Goal: Information Seeking & Learning: Find contact information

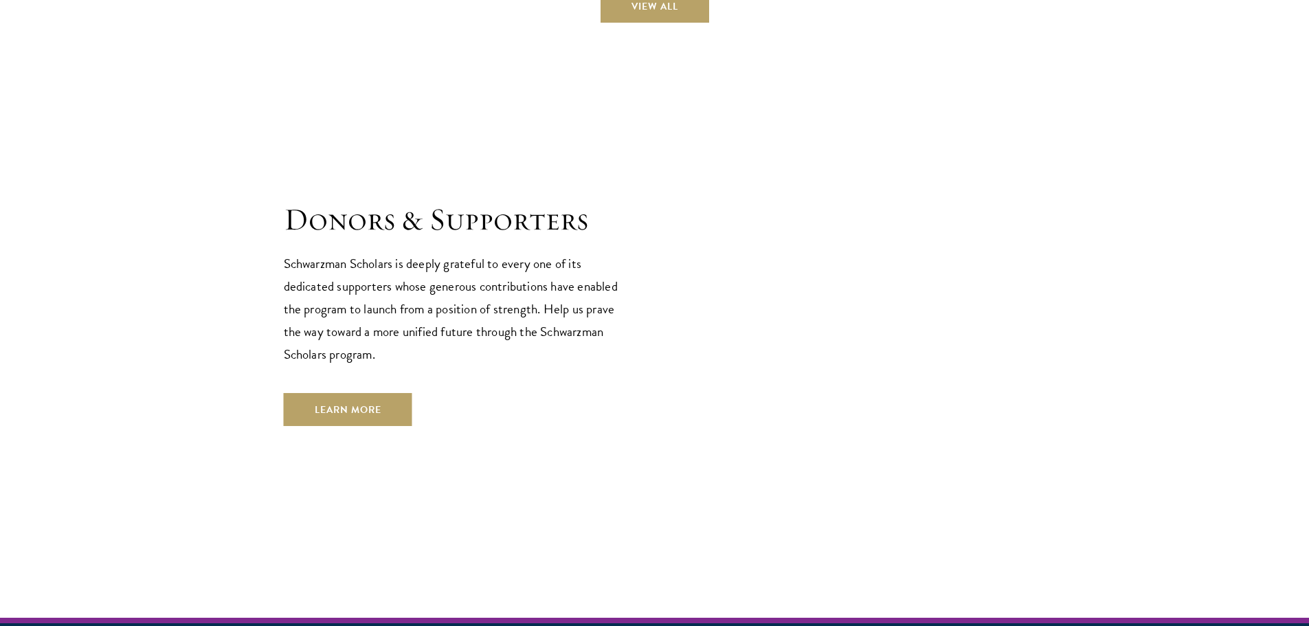
scroll to position [3848, 0]
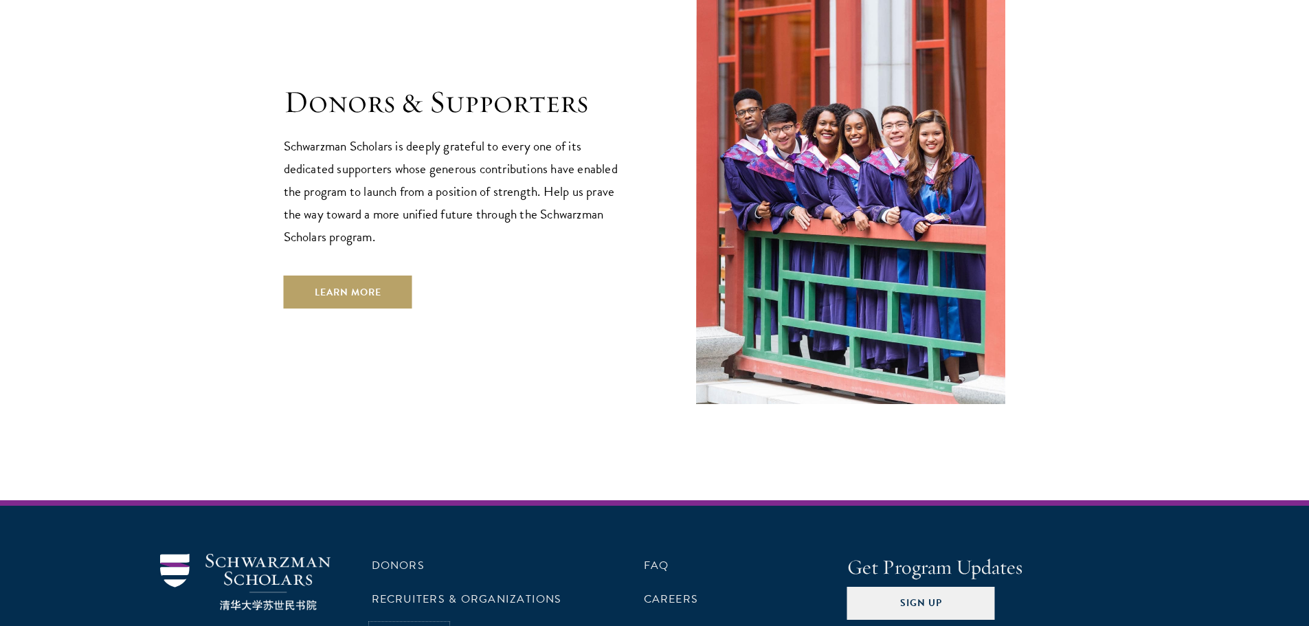
click at [403, 625] on link "Contact Us" at bounding box center [409, 633] width 75 height 16
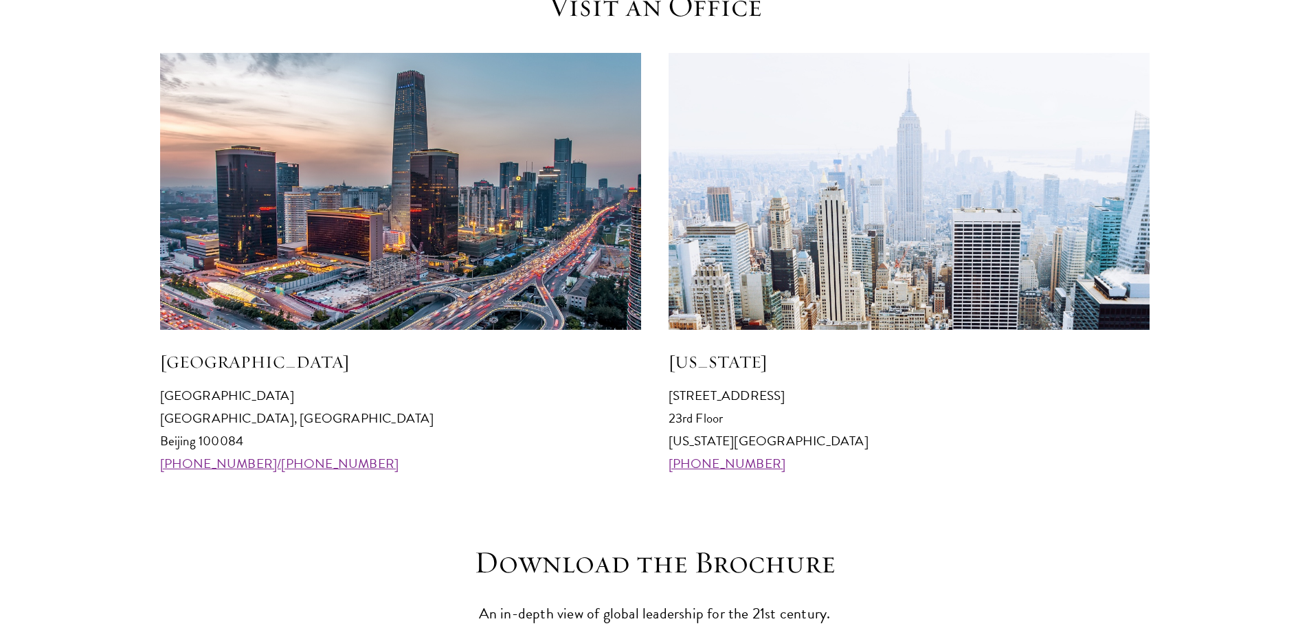
scroll to position [1305, 0]
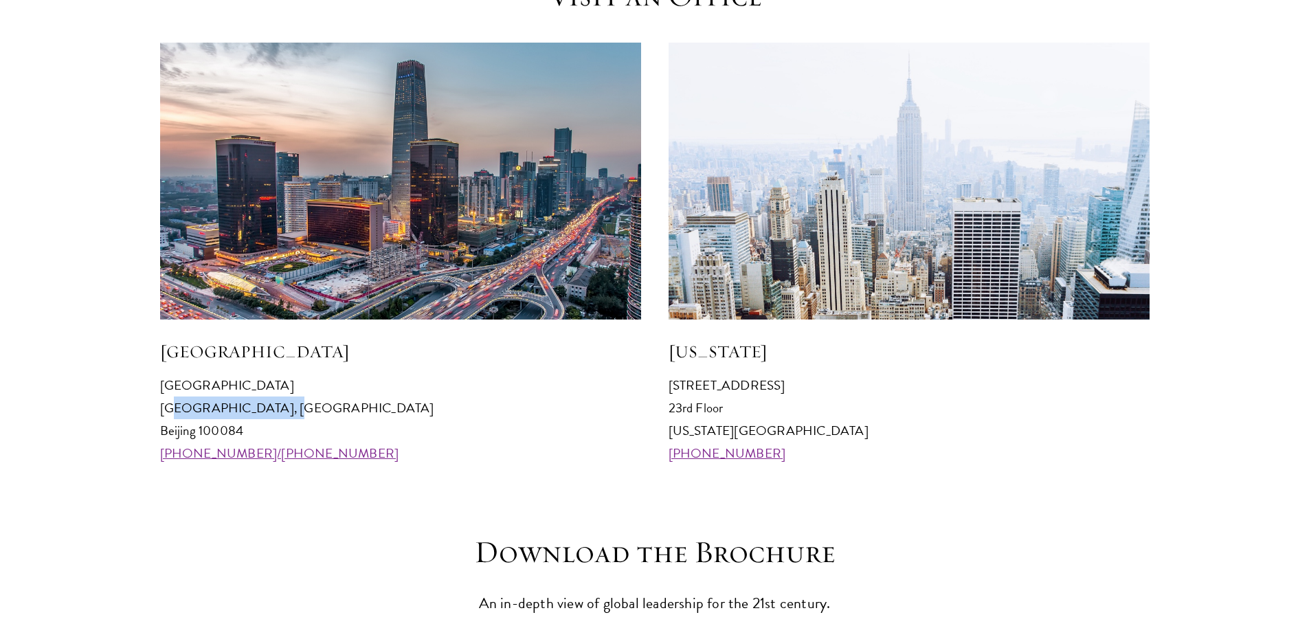
drag, startPoint x: 163, startPoint y: 406, endPoint x: 269, endPoint y: 407, distance: 106.5
click at [269, 407] on p "[GEOGRAPHIC_DATA] [GEOGRAPHIC_DATA] 100084 [PHONE_NUMBER]/[PHONE_NUMBER]" at bounding box center [400, 419] width 481 height 91
drag, startPoint x: 160, startPoint y: 407, endPoint x: 258, endPoint y: 411, distance: 98.3
click at [258, 411] on p "[GEOGRAPHIC_DATA] [GEOGRAPHIC_DATA] 100084 [PHONE_NUMBER]/[PHONE_NUMBER]" at bounding box center [400, 419] width 481 height 91
copy p "[GEOGRAPHIC_DATA]"
